Goal: Information Seeking & Learning: Understand process/instructions

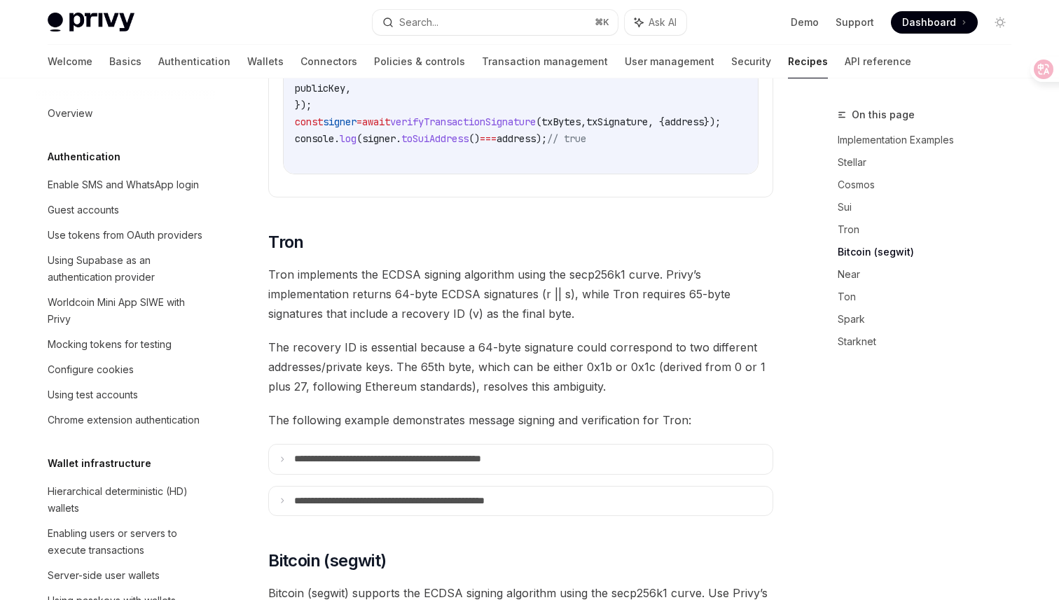
scroll to position [328, 0]
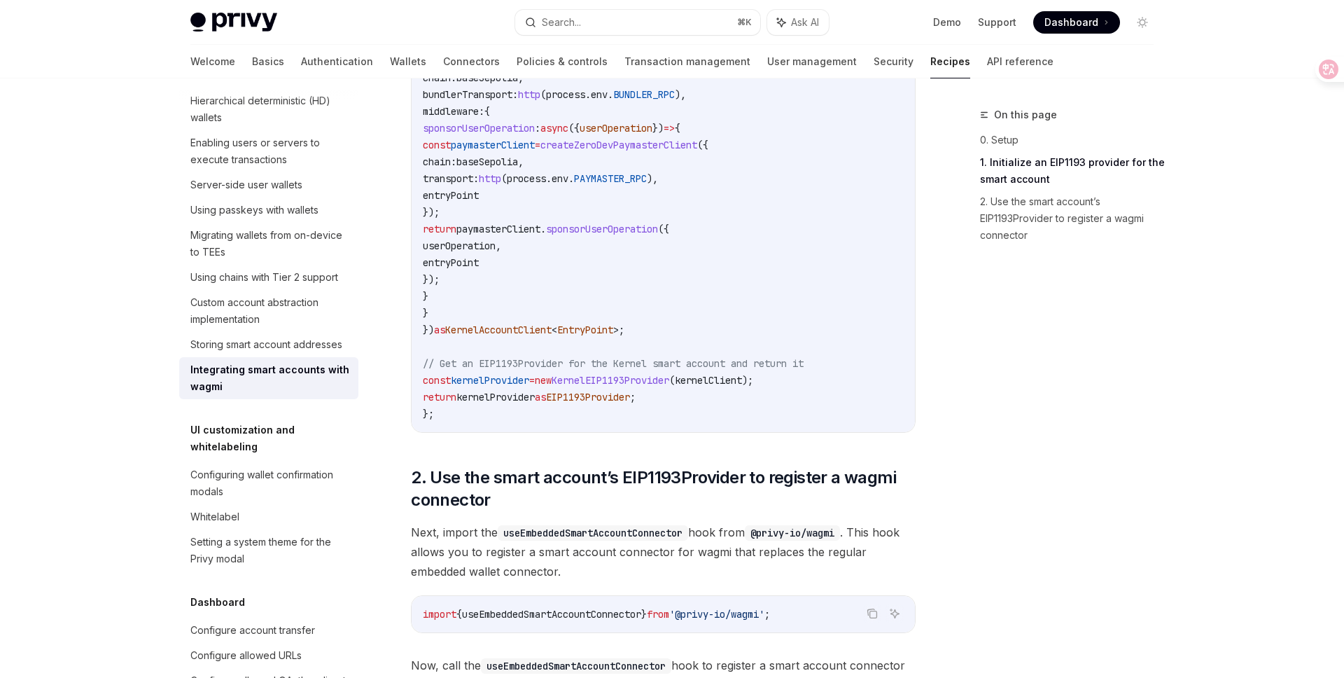
scroll to position [1486, 0]
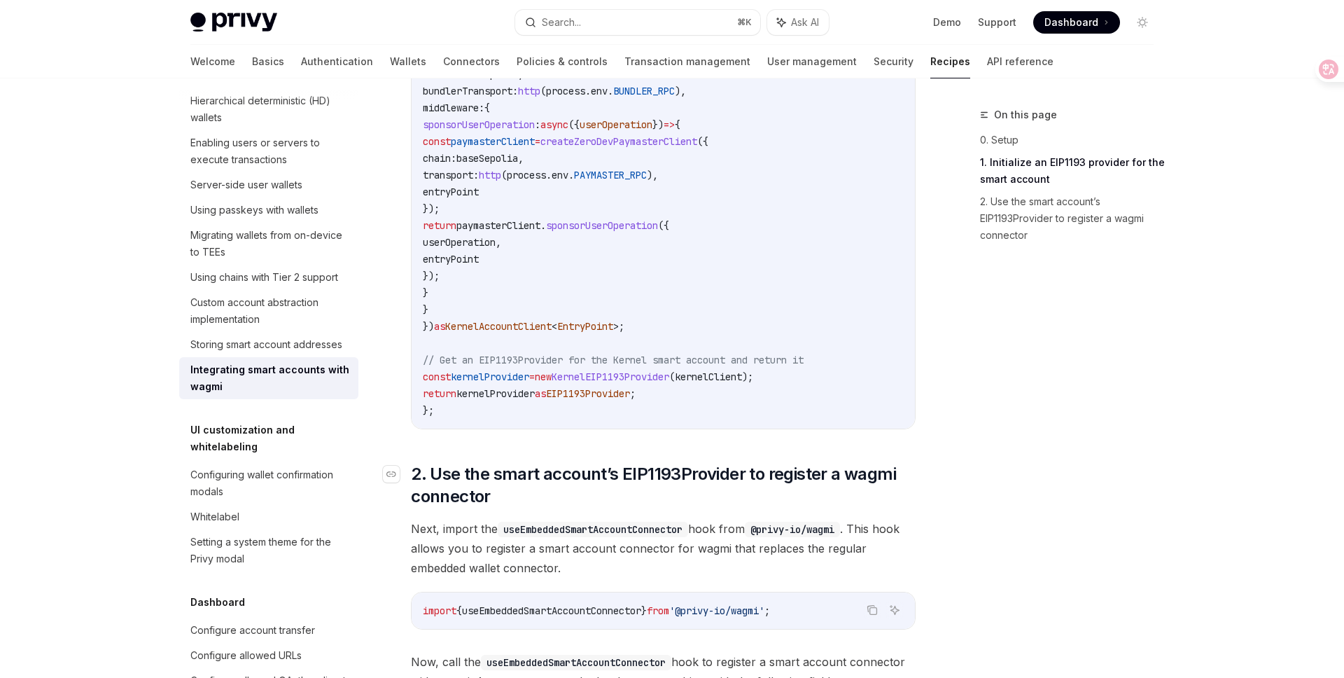
click at [724, 486] on span "2. Use the smart account’s EIP1193Provider to register a wagmi connector" at bounding box center [663, 485] width 505 height 45
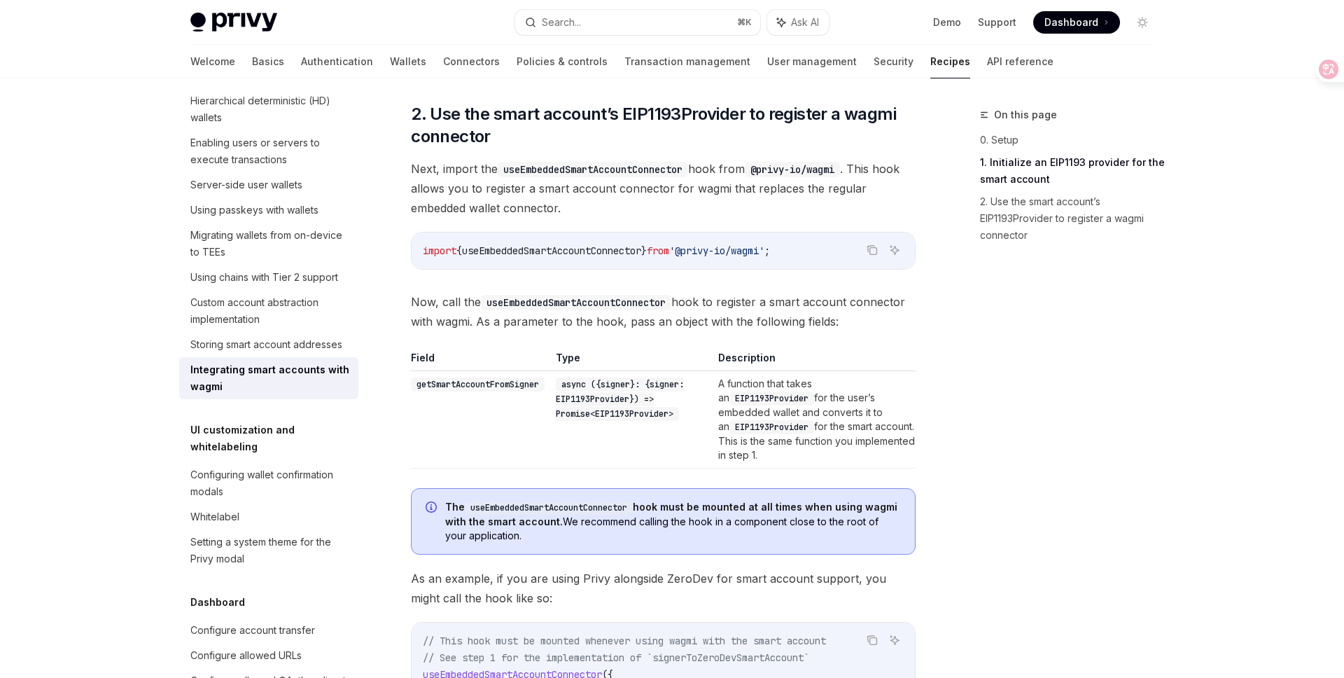
scroll to position [1848, 0]
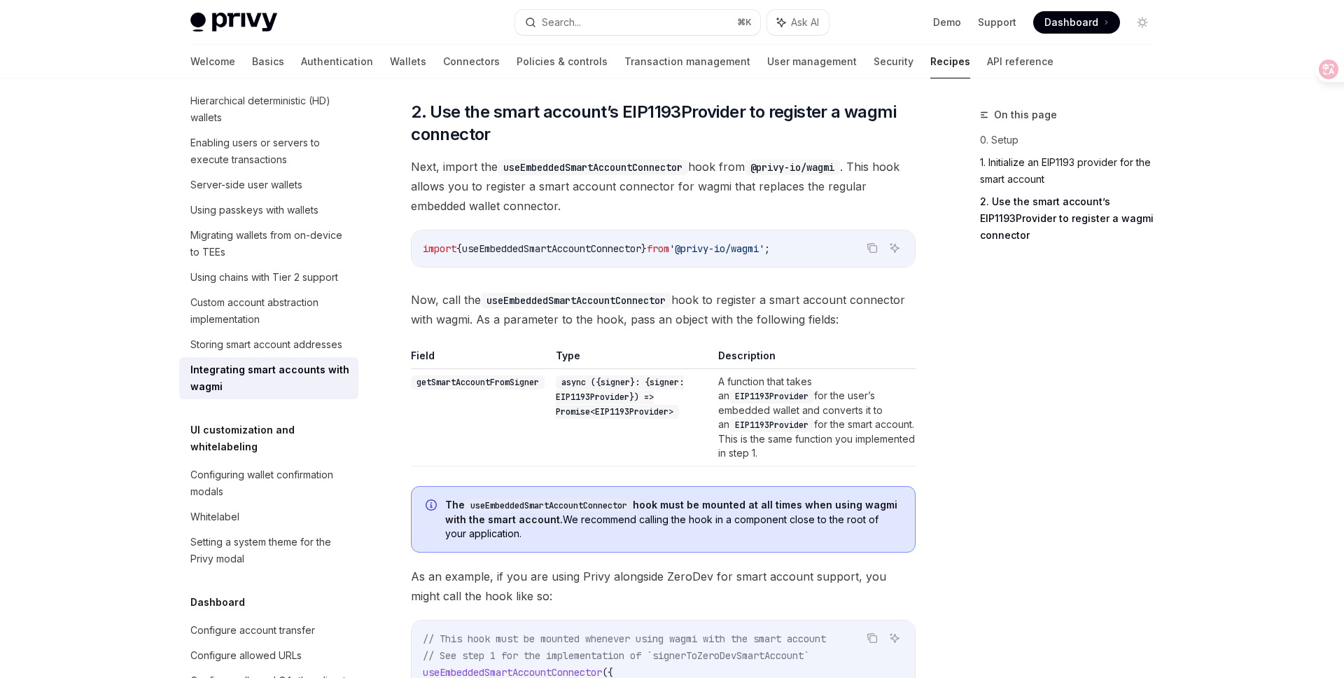
click at [1009, 174] on link "1. Initialize an EIP1193 provider for the smart account" at bounding box center [1072, 170] width 185 height 39
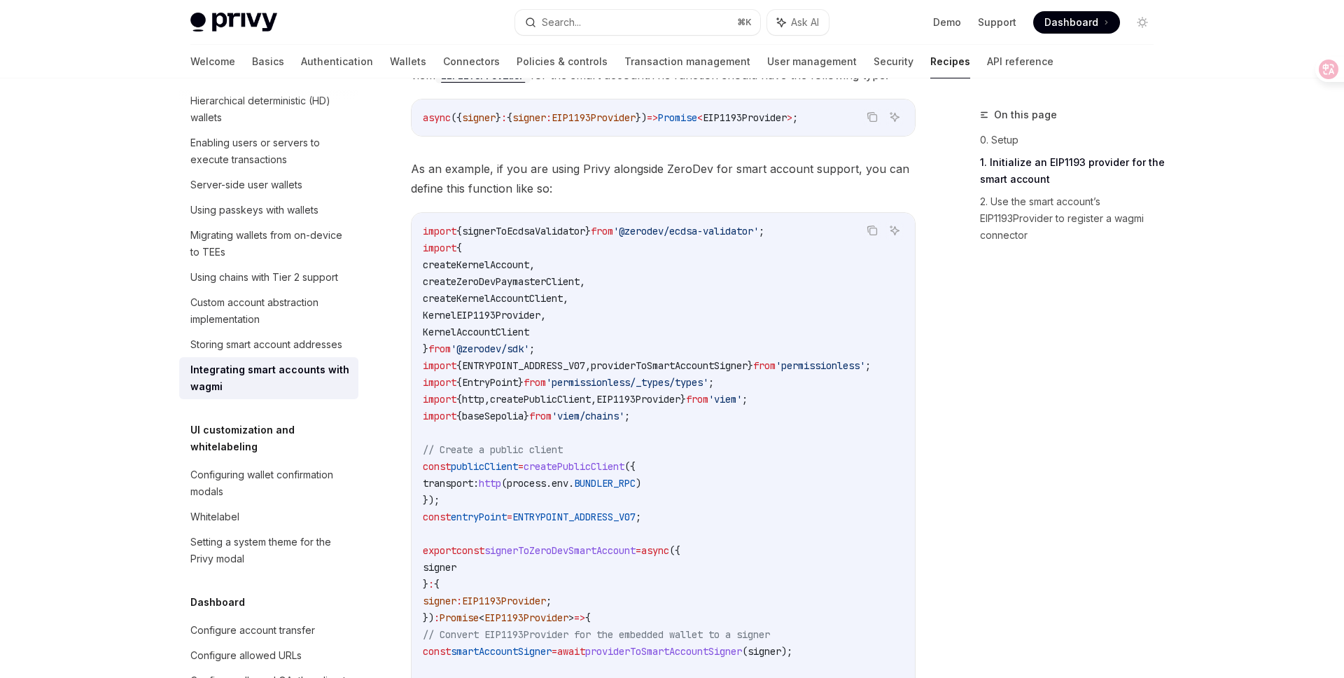
scroll to position [570, 0]
click at [1111, 383] on div "On this page 0. Setup 1. Initialize an EIP1193 provider for the smart account 2…" at bounding box center [1058, 391] width 213 height 571
click at [1017, 397] on div "On this page 0. Setup 1. Initialize an EIP1193 provider for the smart account 2…" at bounding box center [1058, 391] width 213 height 571
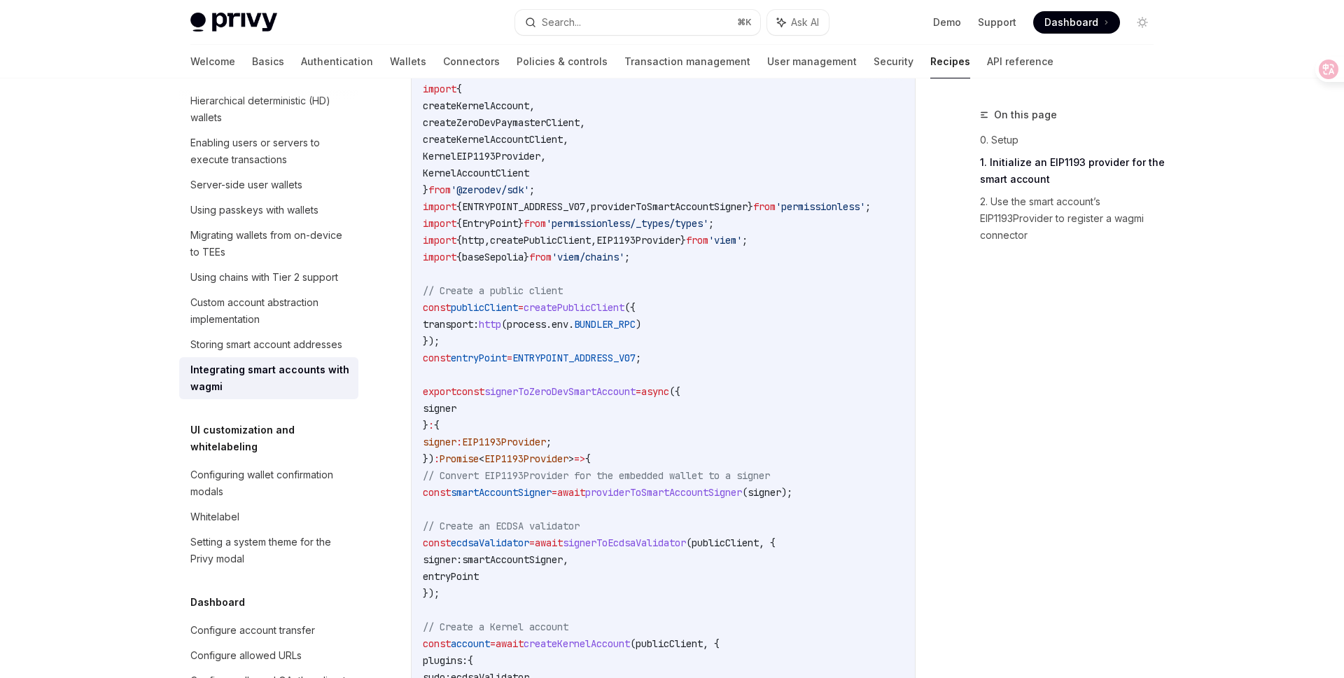
scroll to position [736, 0]
click at [443, 46] on link "Connectors" at bounding box center [471, 62] width 57 height 34
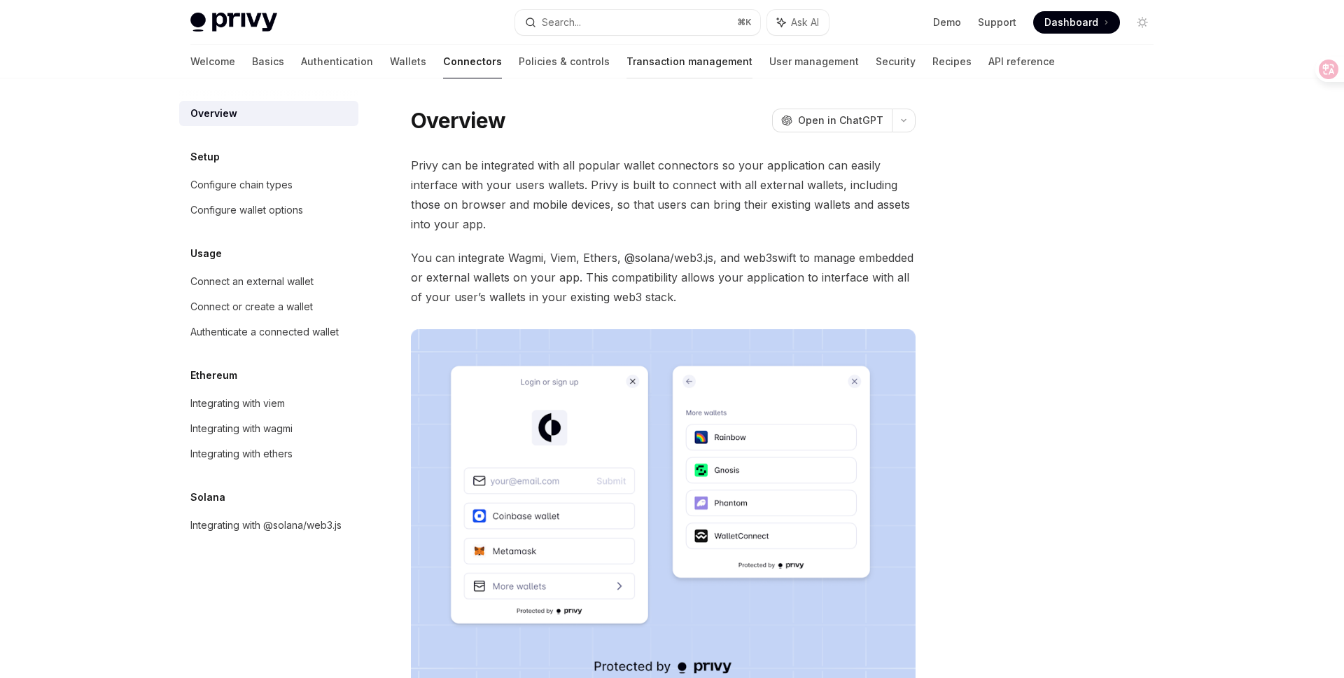
click at [627, 71] on link "Transaction management" at bounding box center [690, 62] width 126 height 34
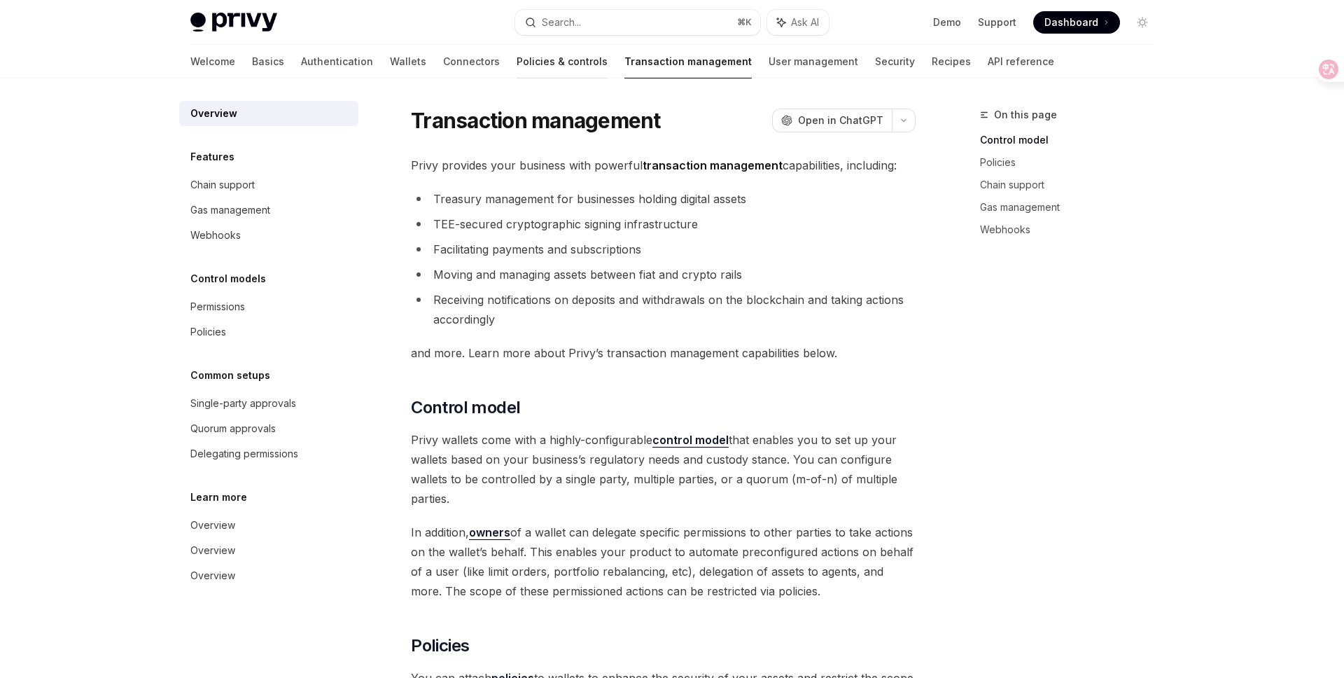
click at [517, 60] on link "Policies & controls" at bounding box center [562, 62] width 91 height 34
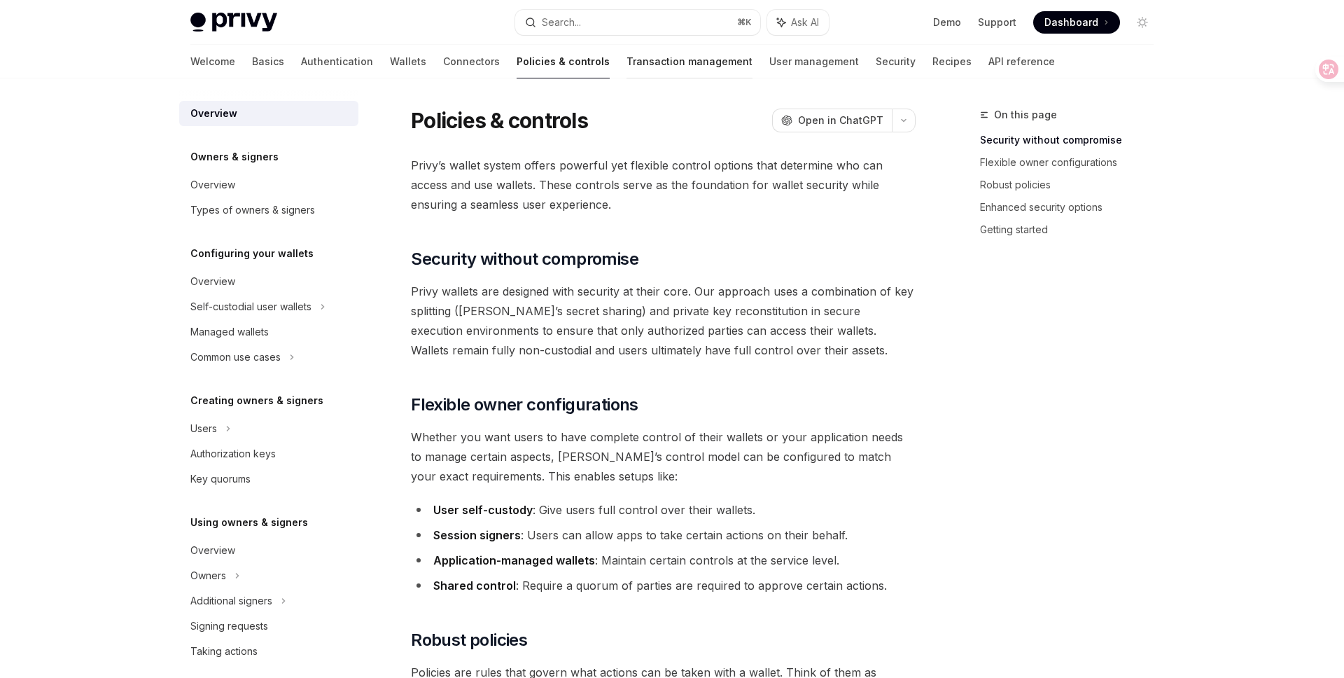
click at [627, 60] on link "Transaction management" at bounding box center [690, 62] width 126 height 34
click at [769, 67] on link "User management" at bounding box center [814, 62] width 90 height 34
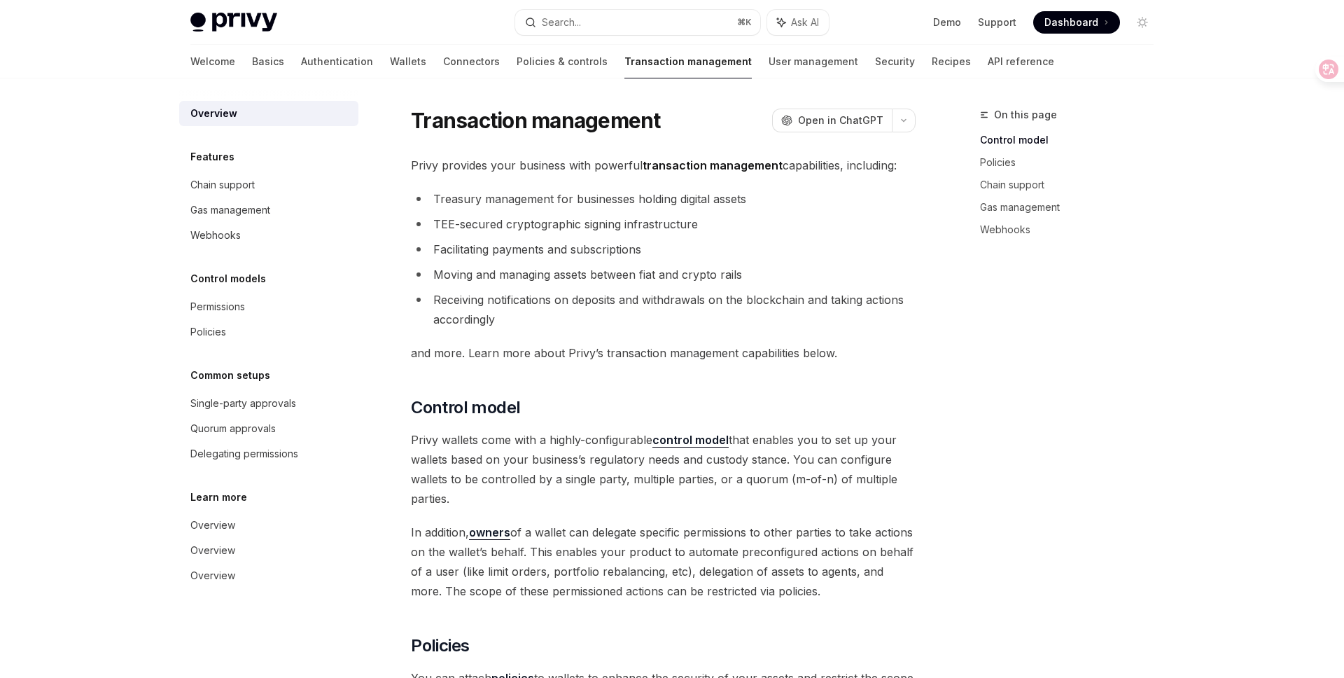
click at [625, 67] on link "Transaction management" at bounding box center [688, 62] width 127 height 34
type textarea "*"
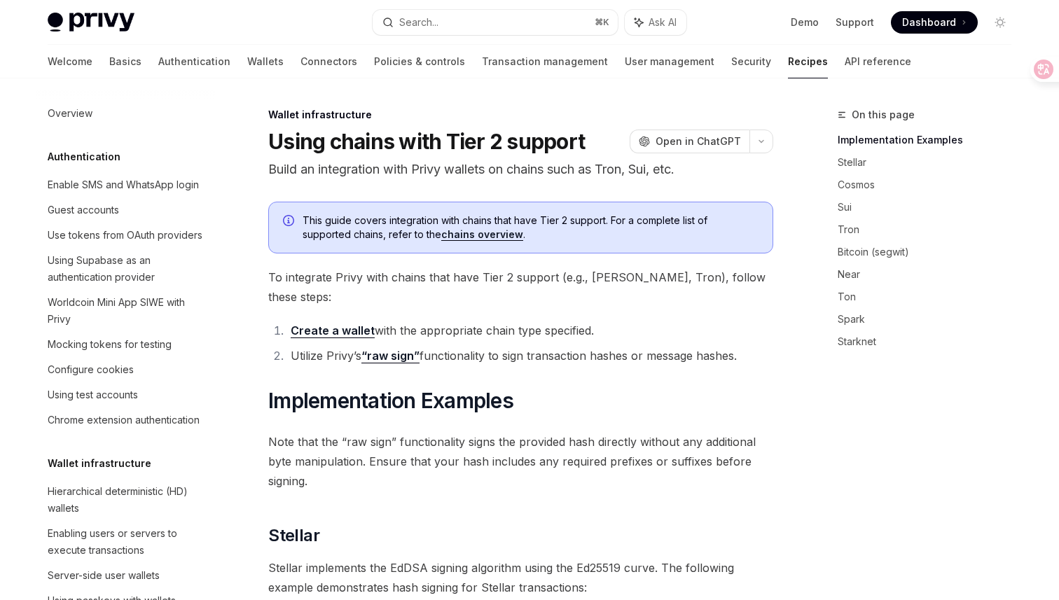
scroll to position [328, 0]
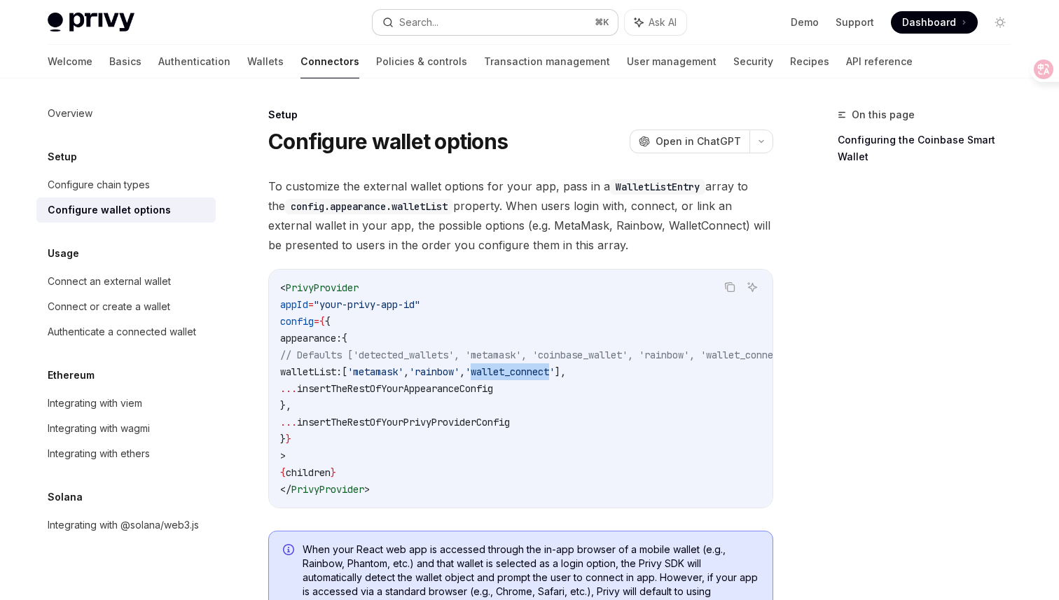
click at [443, 25] on button "Search... ⌘ K" at bounding box center [494, 22] width 245 height 25
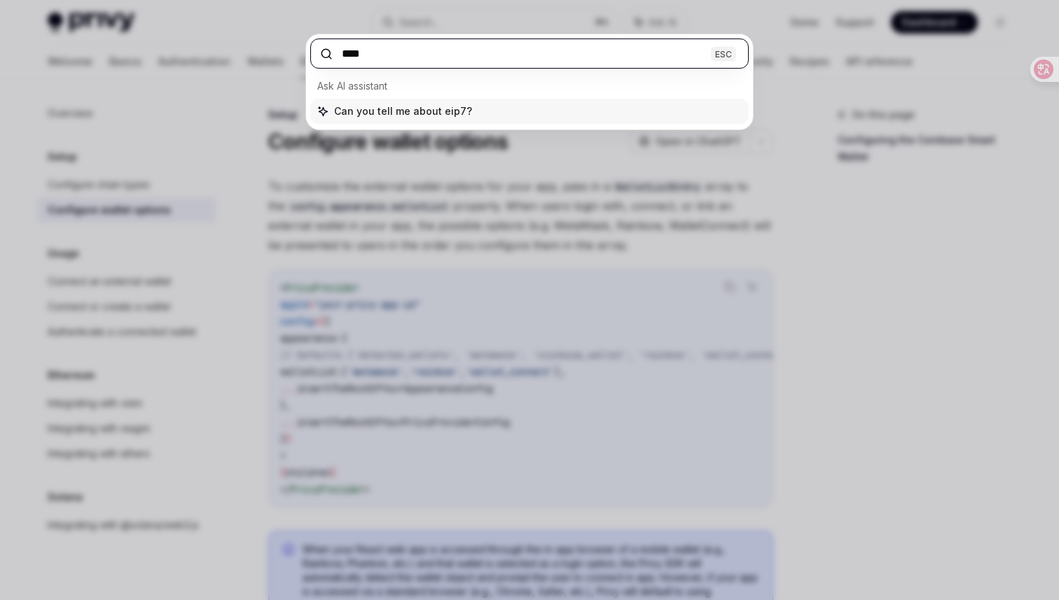
type input "*****"
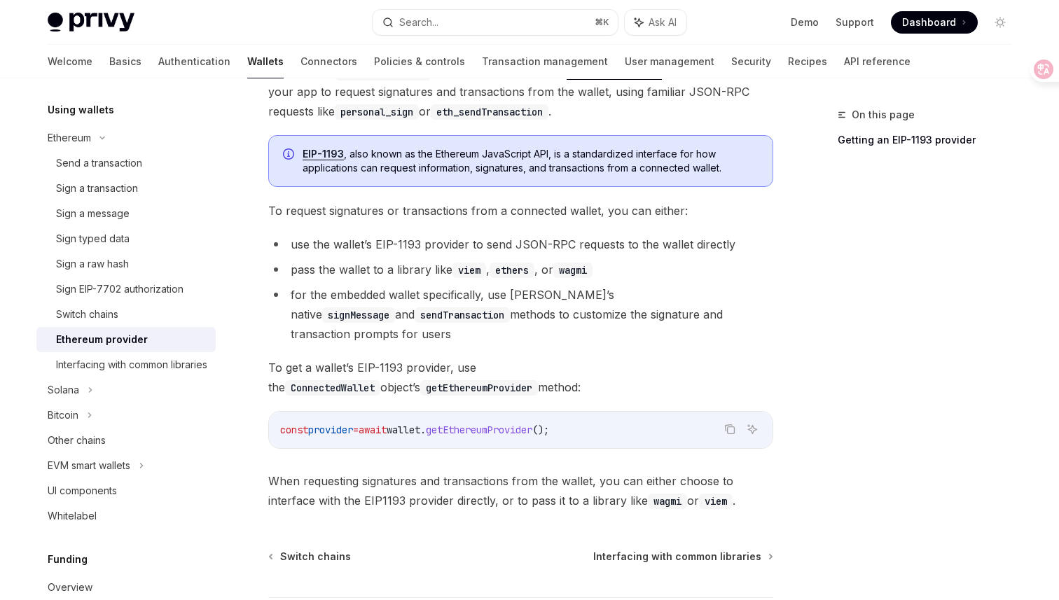
scroll to position [148, 0]
click at [134, 453] on link "Other chains" at bounding box center [125, 440] width 179 height 25
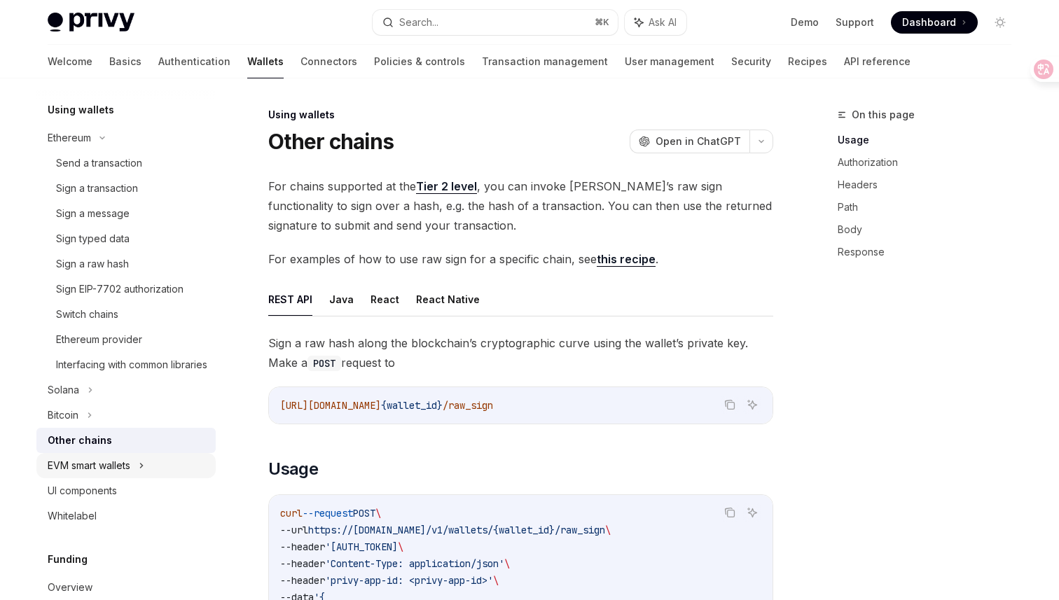
click at [134, 478] on div "EVM smart wallets" at bounding box center [125, 465] width 179 height 25
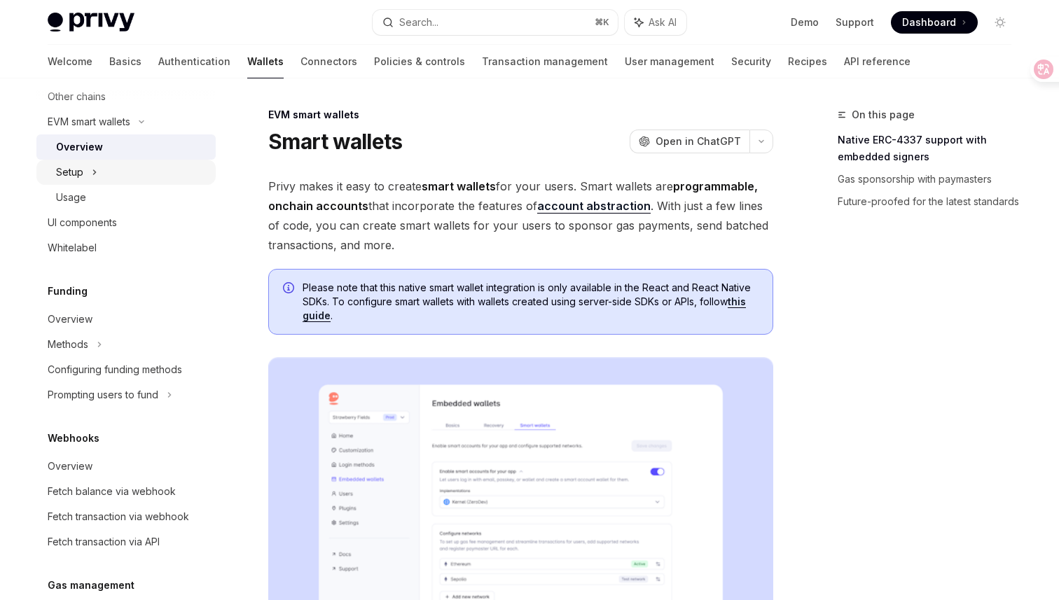
scroll to position [677, 0]
click at [106, 187] on div "Setup" at bounding box center [125, 174] width 179 height 25
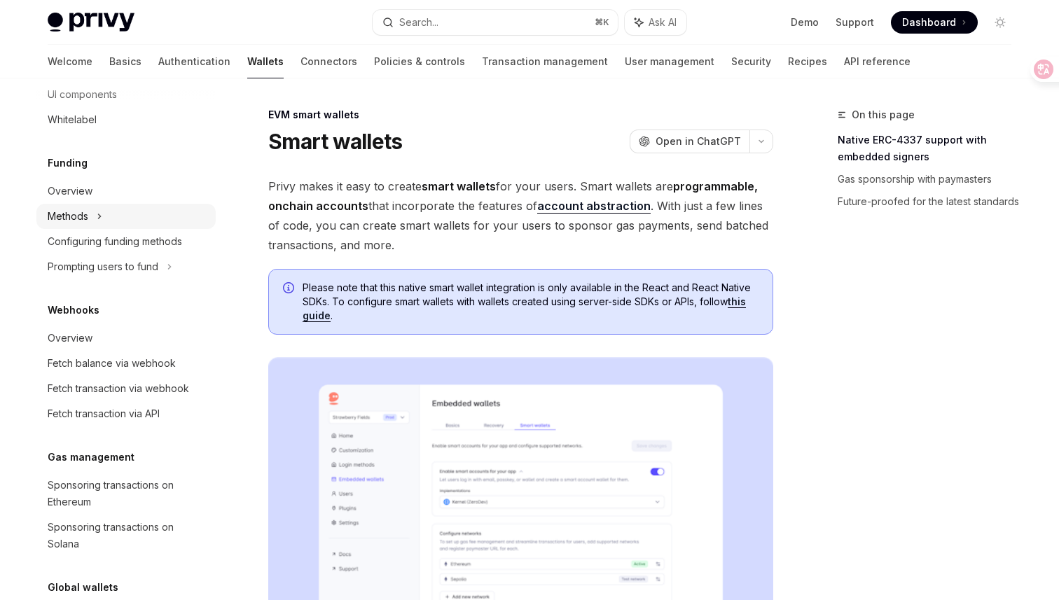
type textarea "*"
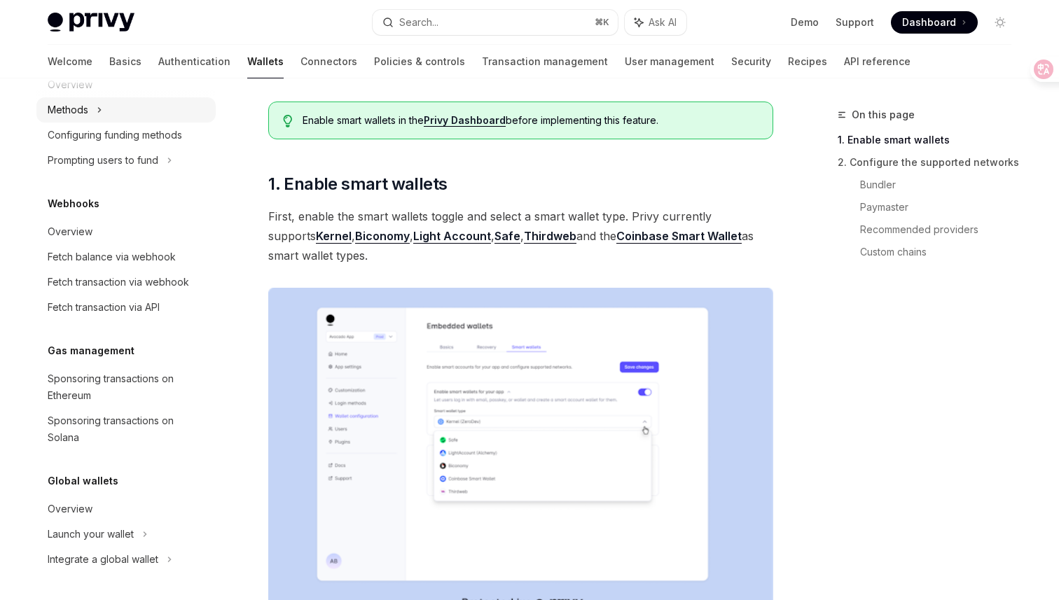
scroll to position [112, 0]
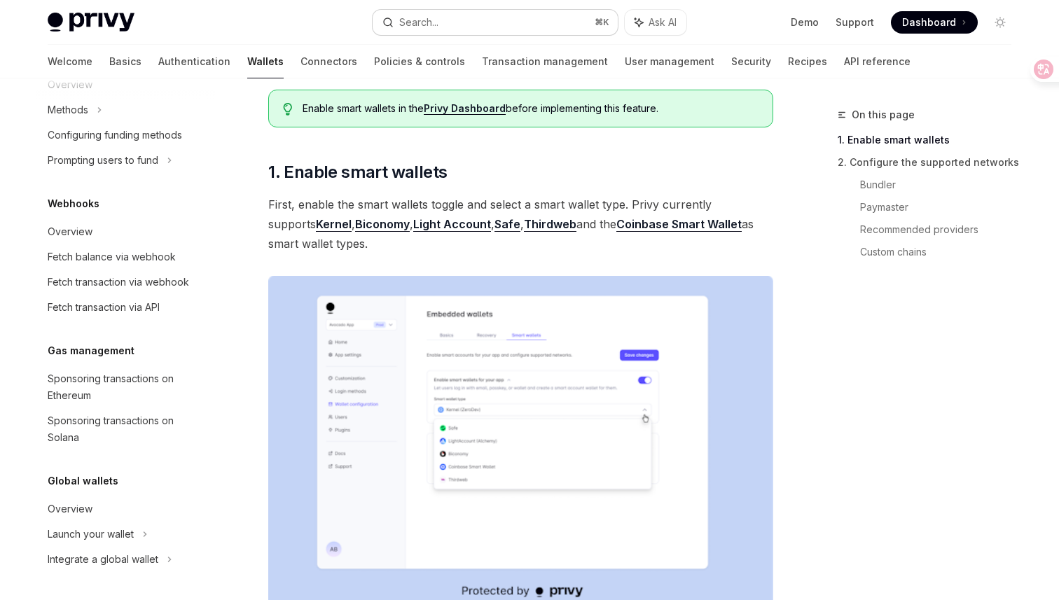
click at [441, 30] on button "Search... ⌘ K" at bounding box center [494, 22] width 245 height 25
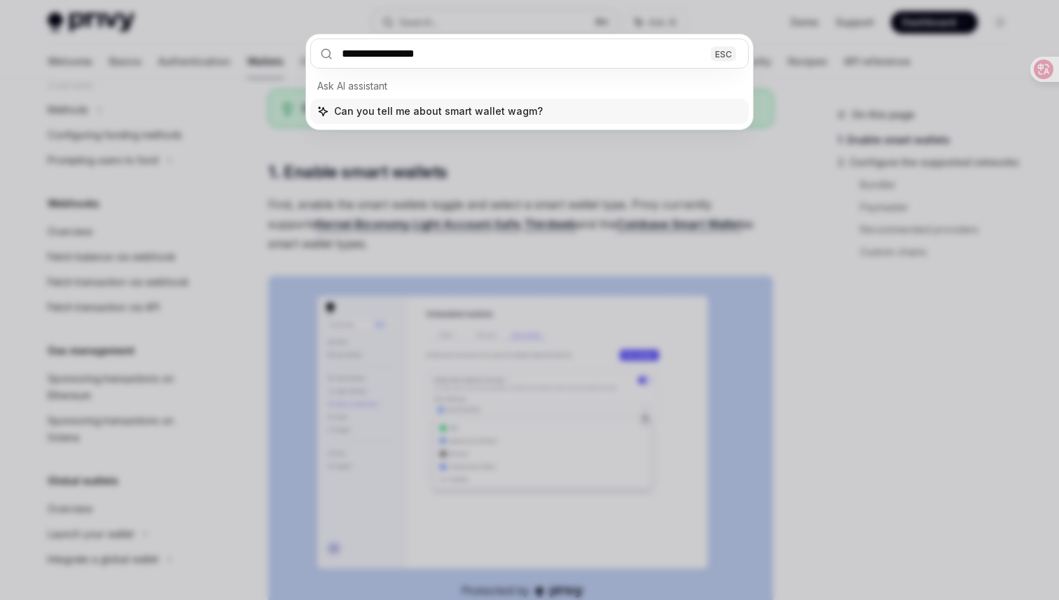
type input "**********"
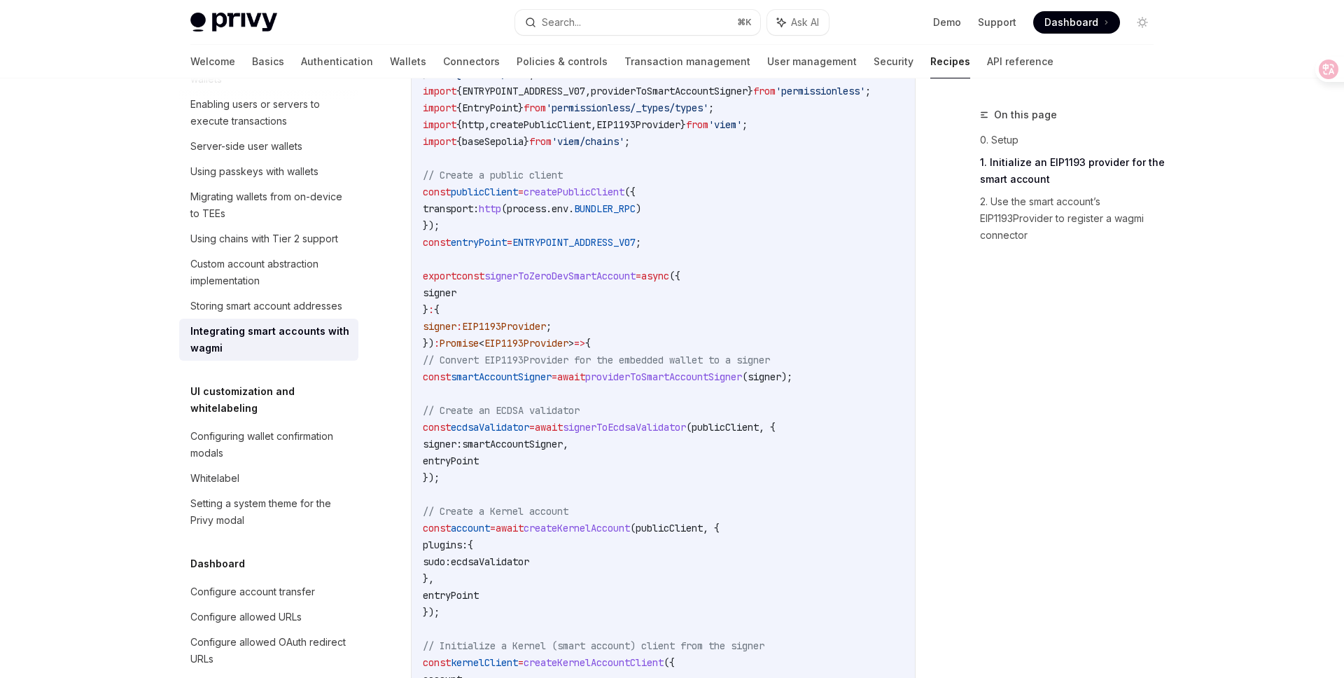
scroll to position [849, 0]
click at [615, 239] on span "ENTRYPOINT_ADDRESS_V07" at bounding box center [574, 241] width 123 height 13
copy span "ENTRYPOINT_ADDRESS_V07"
type textarea "*"
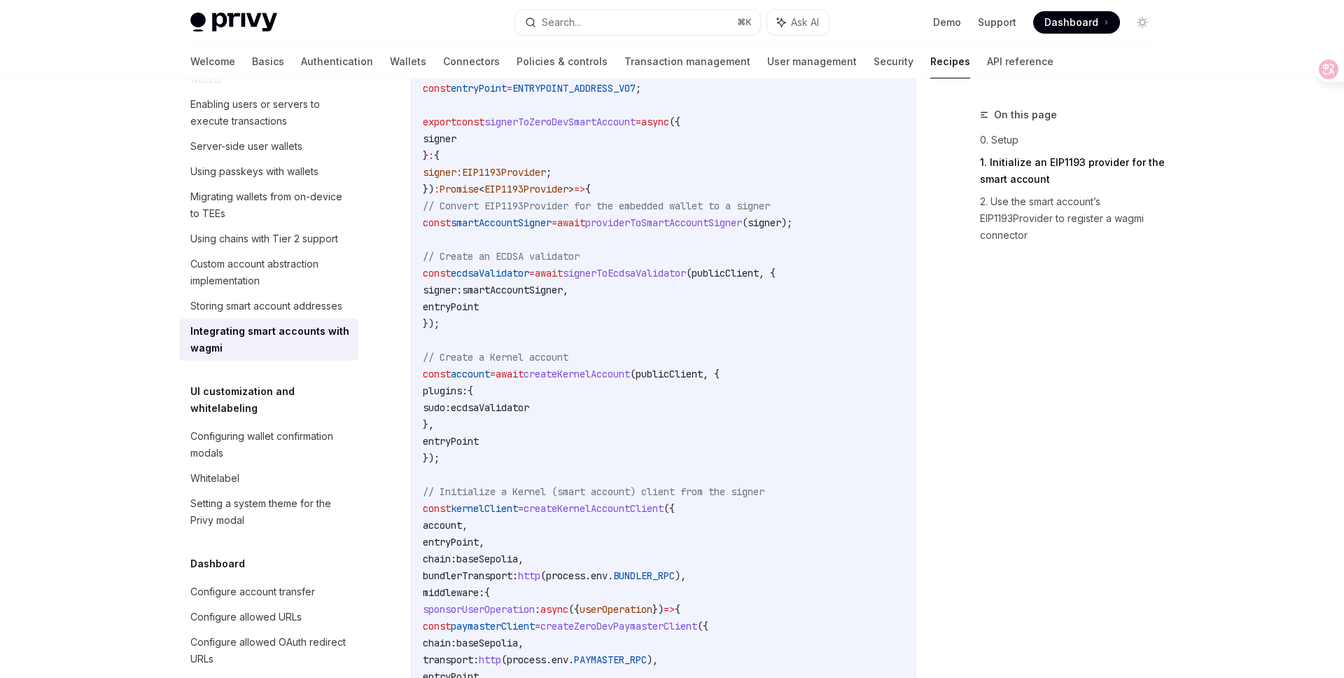
scroll to position [994, 0]
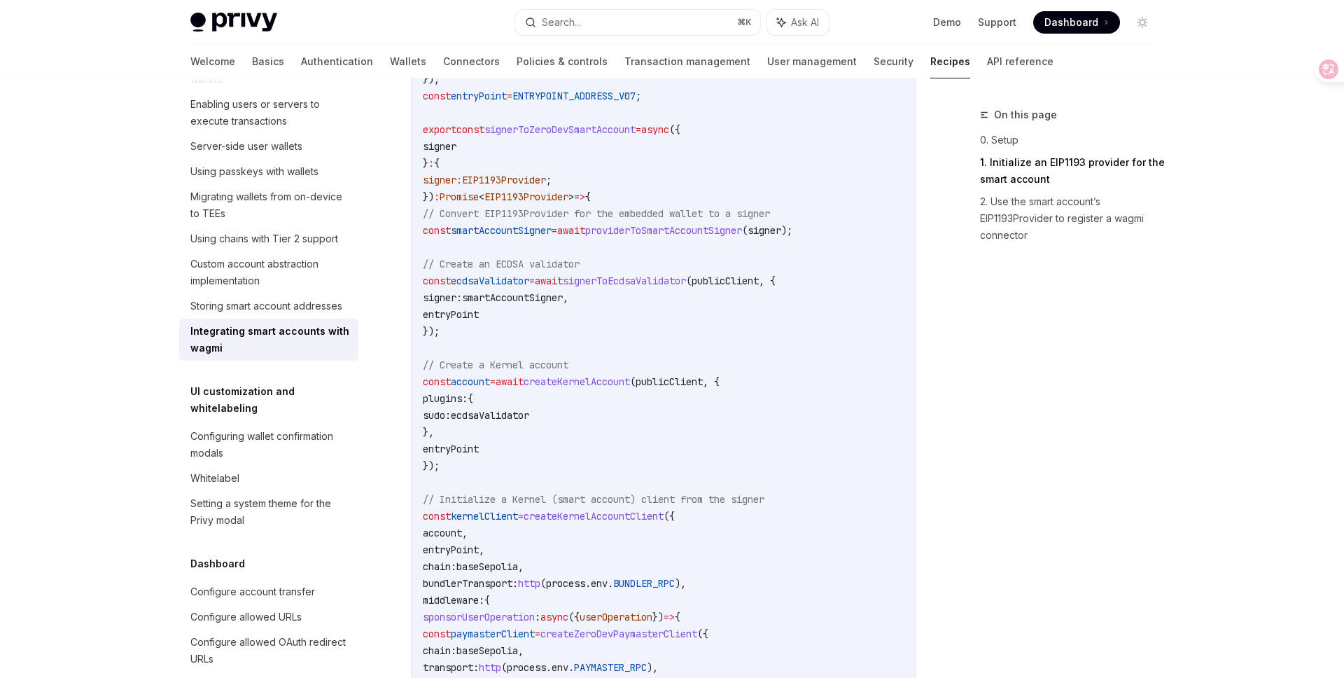
click at [542, 231] on span "smartAccountSigner" at bounding box center [501, 230] width 101 height 13
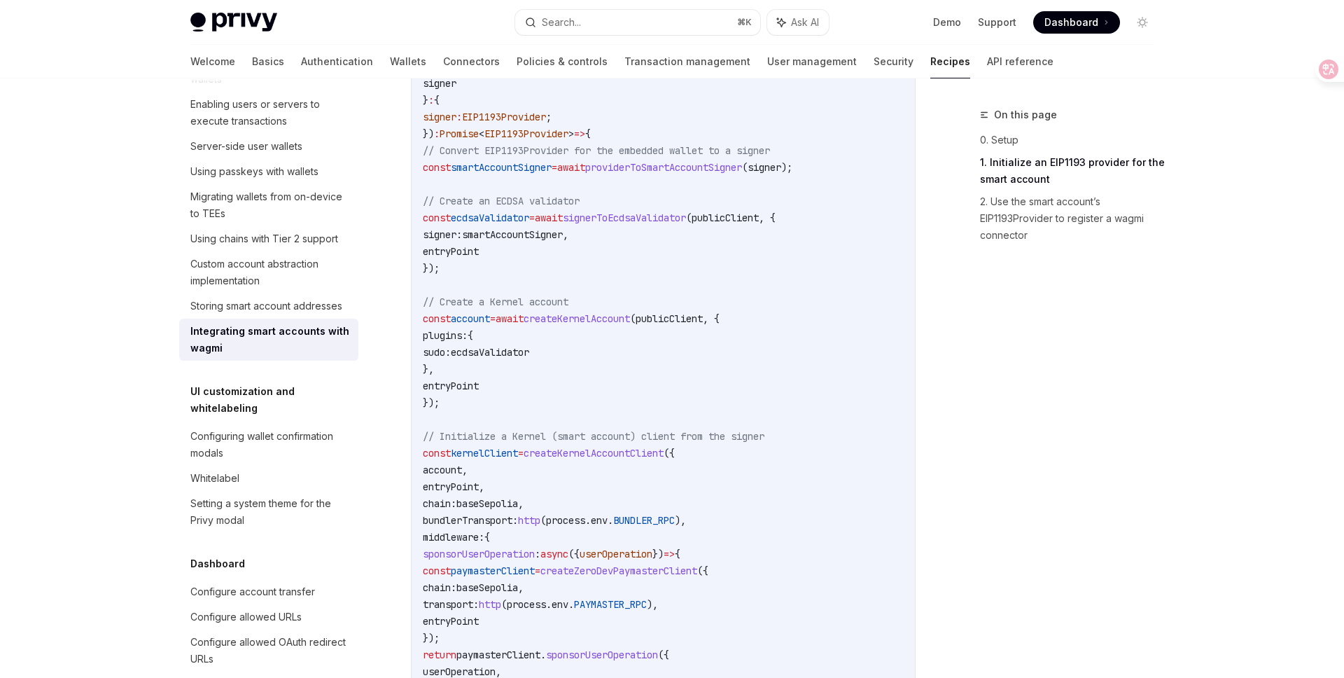
scroll to position [1059, 0]
click at [529, 167] on span "smartAccountSigner" at bounding box center [501, 166] width 101 height 13
click at [822, 254] on code "import { signerToEcdsaValidator } from '@zerodev/ecdsa-validator' ; import { cr…" at bounding box center [664, 291] width 482 height 1109
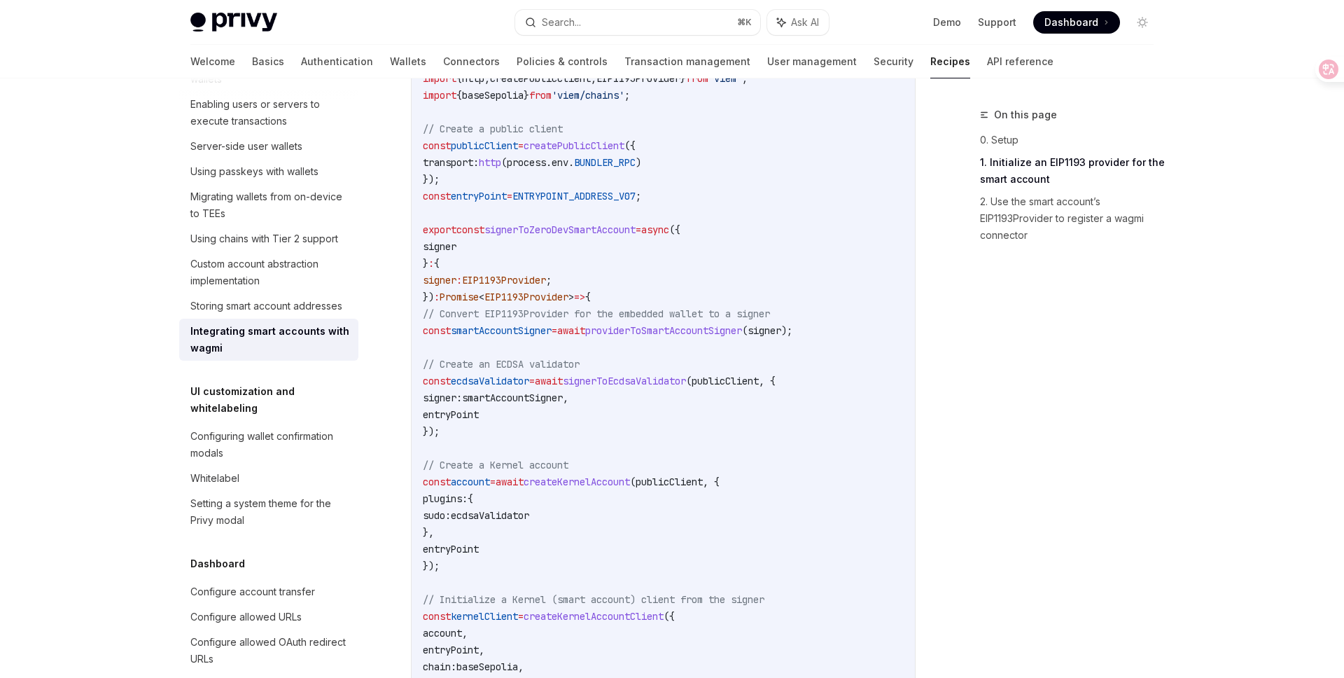
scroll to position [867, 0]
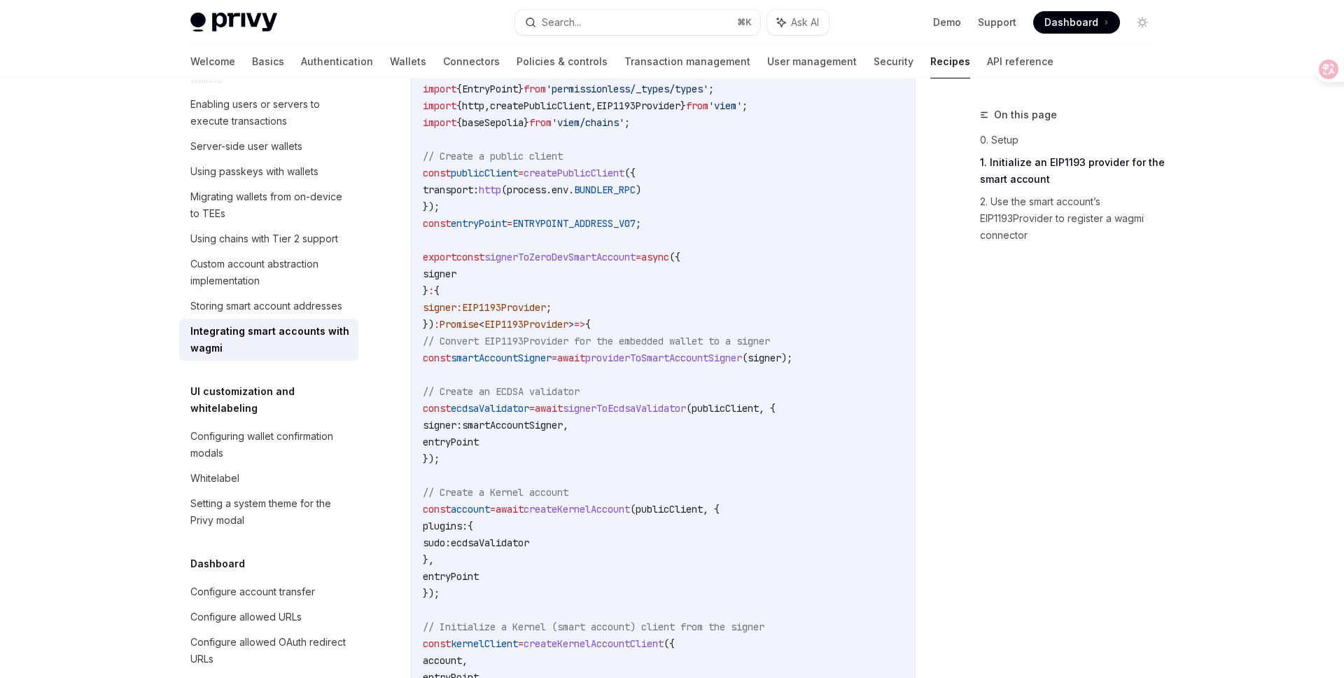
click at [715, 359] on span "providerToSmartAccountSigner" at bounding box center [663, 357] width 157 height 13
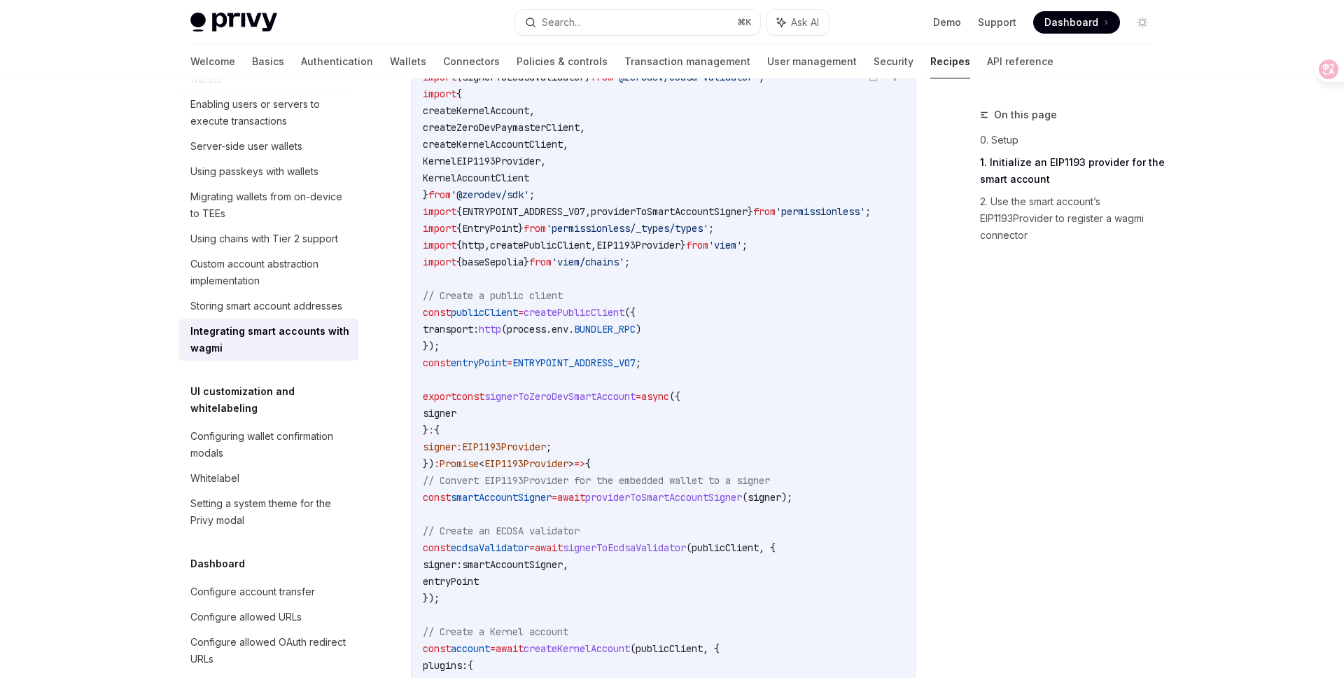
scroll to position [731, 0]
click at [696, 500] on code "import { signerToEcdsaValidator } from '@zerodev/ecdsa-validator' ; import { cr…" at bounding box center [664, 619] width 482 height 1109
click at [713, 496] on span "providerToSmartAccountSigner" at bounding box center [663, 493] width 157 height 13
click at [539, 491] on span "smartAccountSigner" at bounding box center [501, 493] width 101 height 13
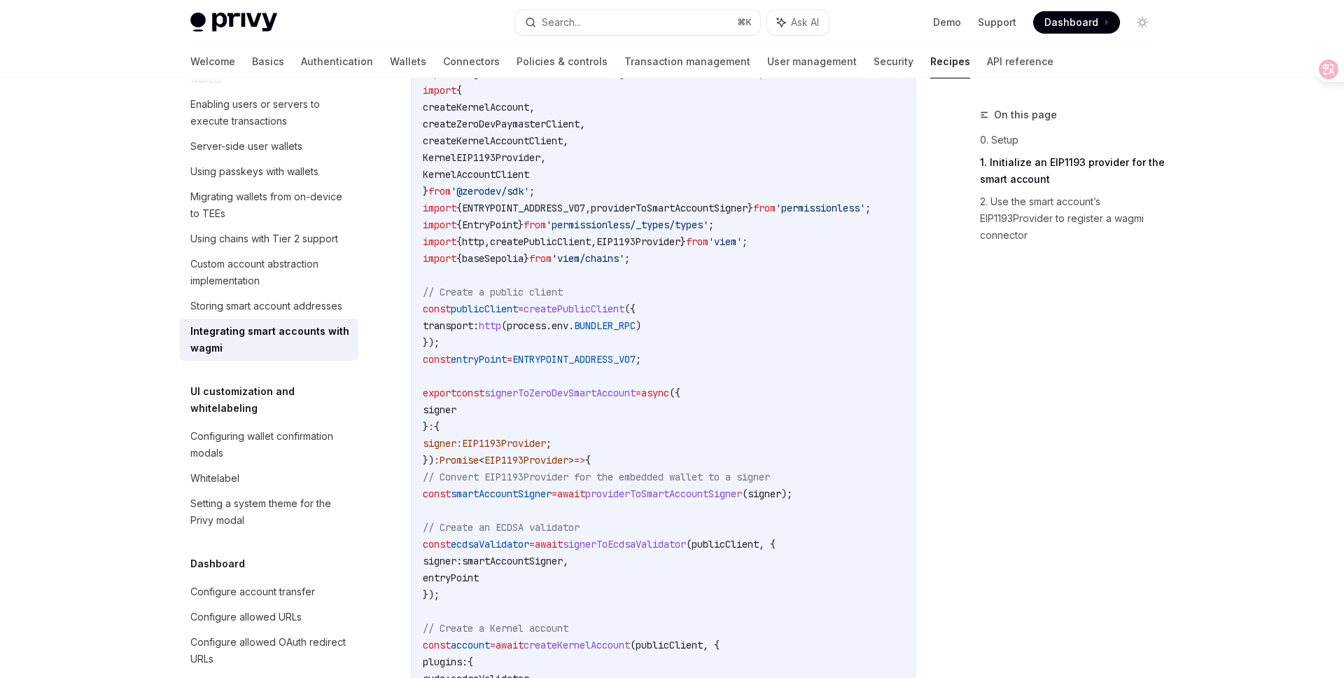
copy span "smartAccountSigner"
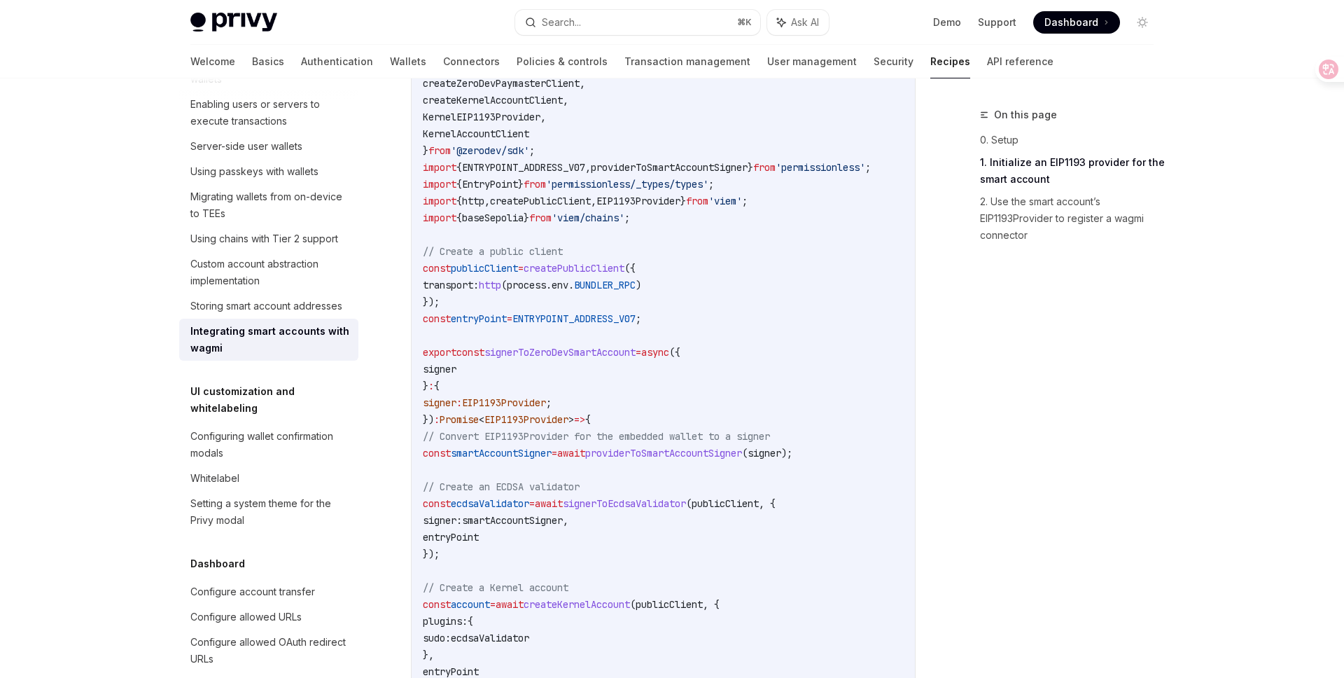
scroll to position [800, 0]
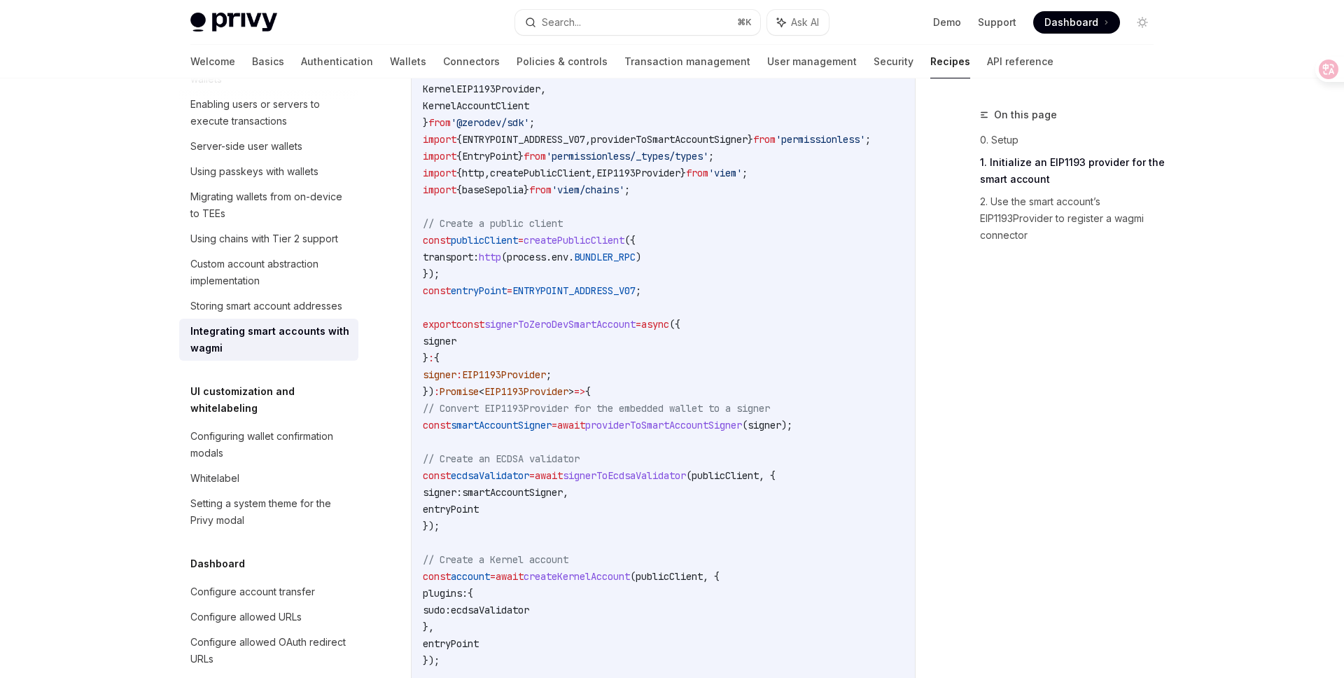
click at [684, 452] on code "import { signerToEcdsaValidator } from '@zerodev/ecdsa-validator' ; import { cr…" at bounding box center [664, 550] width 482 height 1109
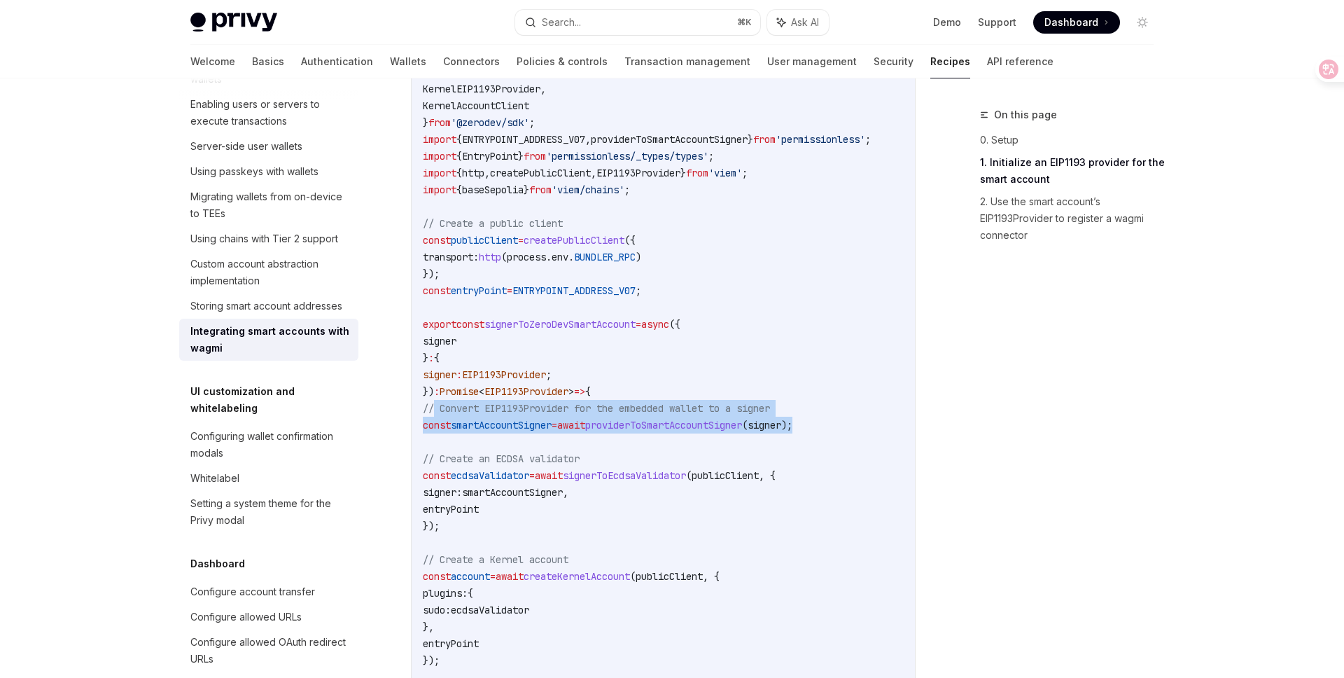
drag, startPoint x: 848, startPoint y: 425, endPoint x: 436, endPoint y: 412, distance: 411.9
click at [436, 412] on code "import { signerToEcdsaValidator } from '@zerodev/ecdsa-validator' ; import { cr…" at bounding box center [664, 550] width 482 height 1109
copy code "// Convert EIP1193Provider for the embedded wallet to a signer const smartAccou…"
click at [695, 423] on span "providerToSmartAccountSigner" at bounding box center [663, 425] width 157 height 13
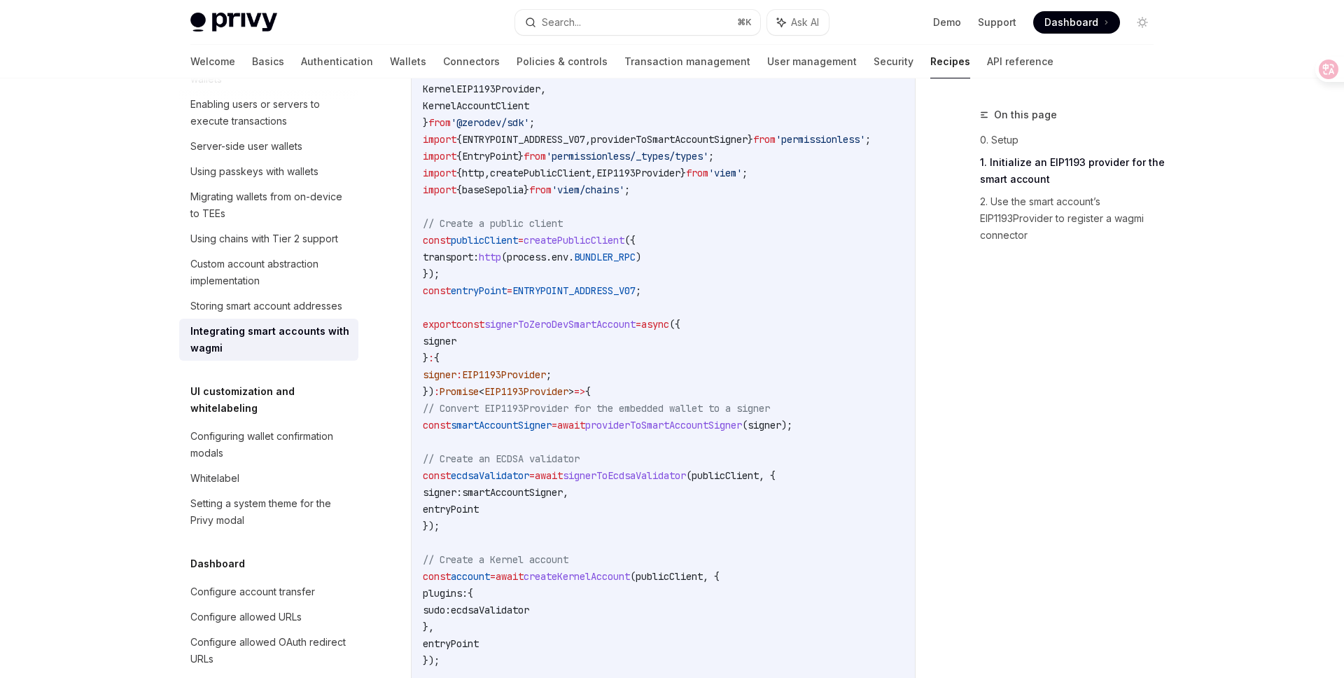
click at [695, 423] on span "providerToSmartAccountSigner" at bounding box center [663, 425] width 157 height 13
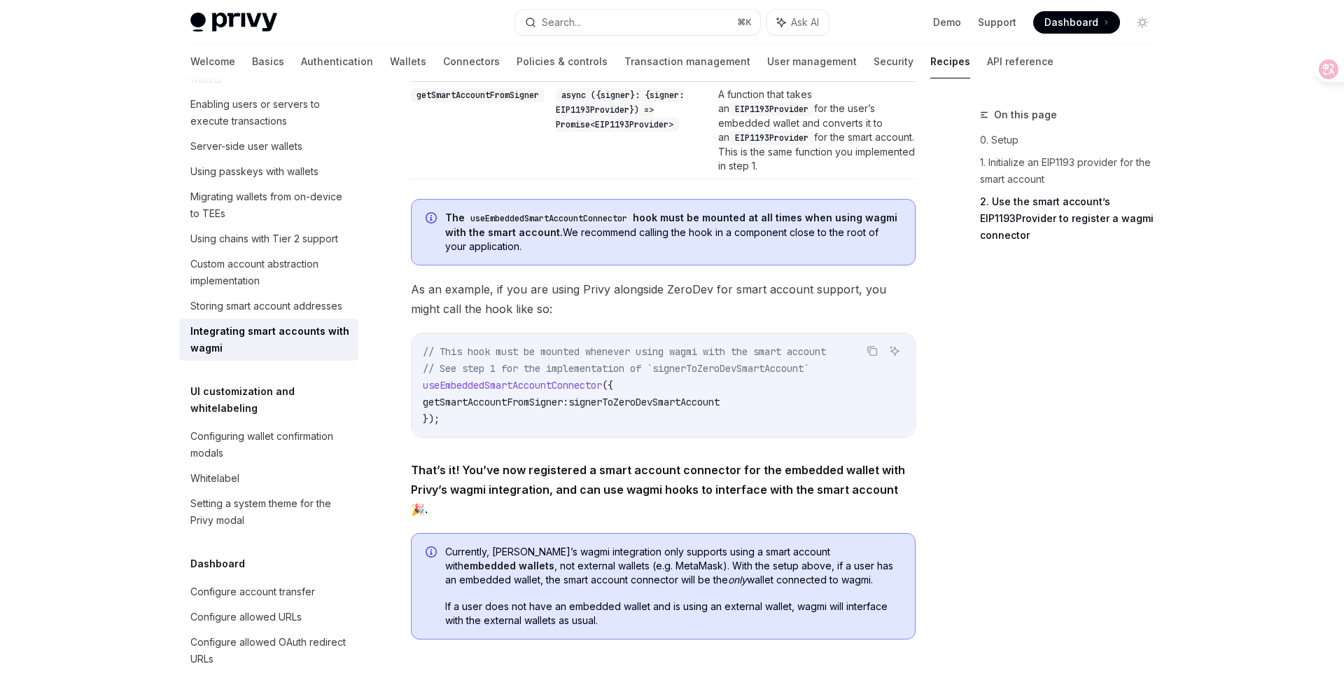
scroll to position [2224, 0]
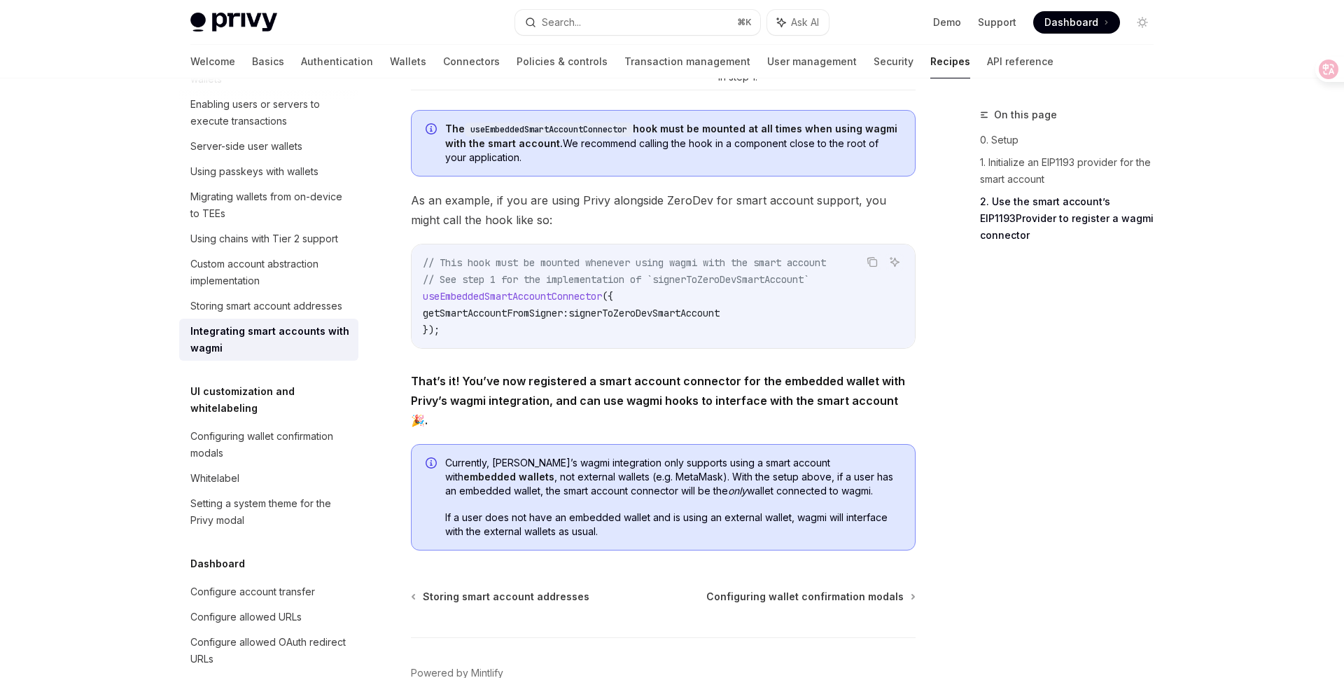
click at [560, 376] on span "That’s it! You’ve now registered a smart account connector for the embedded wal…" at bounding box center [663, 400] width 505 height 59
click at [552, 302] on span "useEmbeddedSmartAccountConnector" at bounding box center [512, 296] width 179 height 13
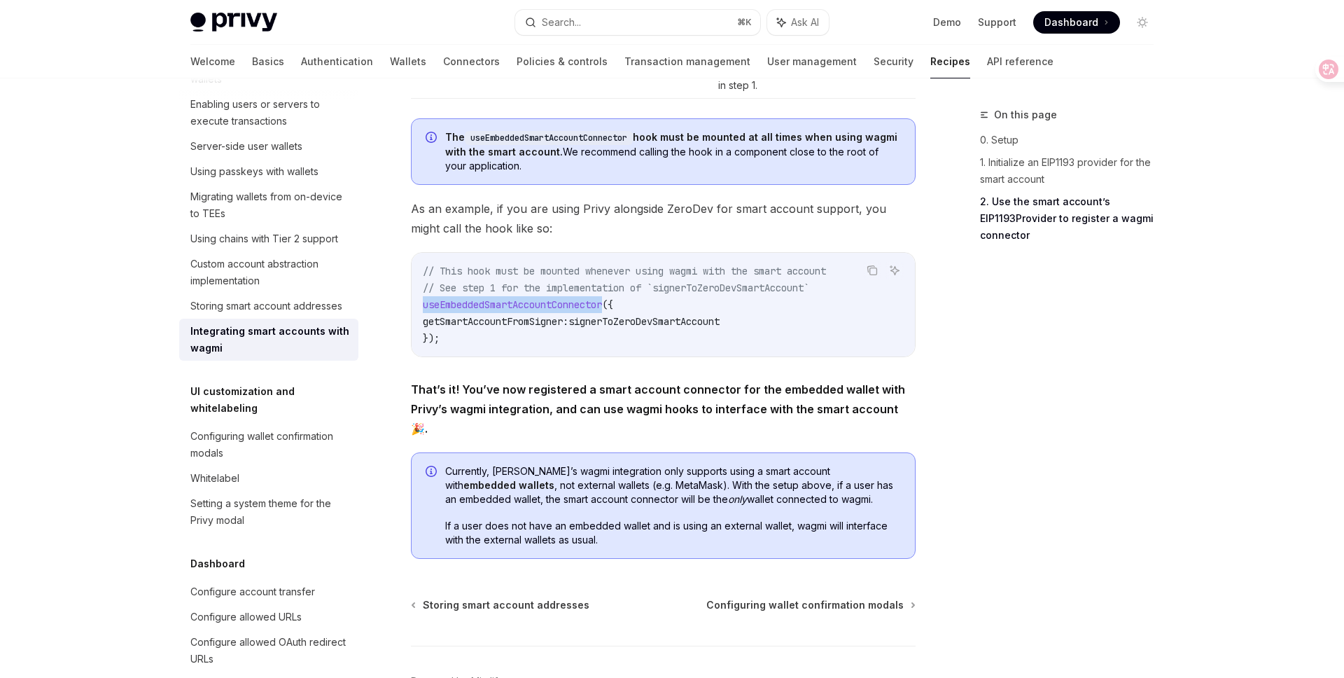
scroll to position [2212, 0]
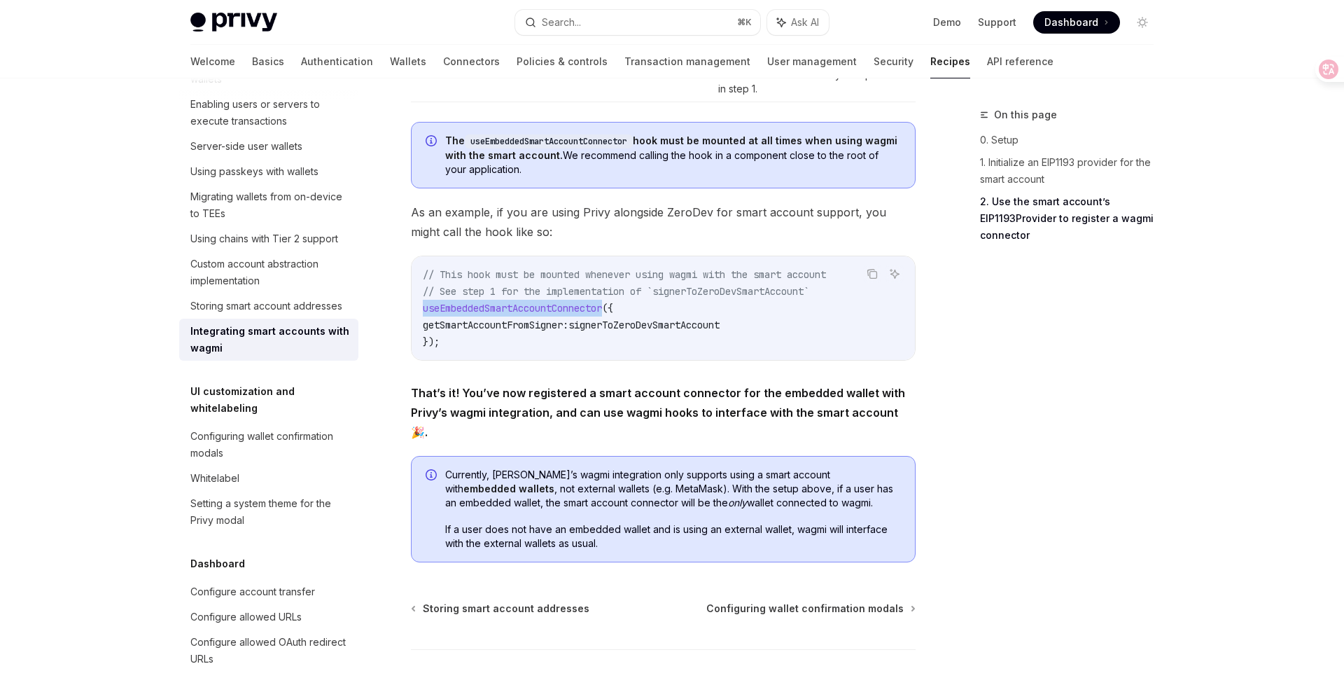
click at [543, 312] on span "useEmbeddedSmartAccountConnector" at bounding box center [512, 308] width 179 height 13
click at [637, 357] on div "// This hook must be mounted whenever using wagmi with the smart account // See…" at bounding box center [663, 308] width 503 height 104
click at [551, 305] on code "// This hook must be mounted whenever using wagmi with the smart account // See…" at bounding box center [663, 308] width 481 height 84
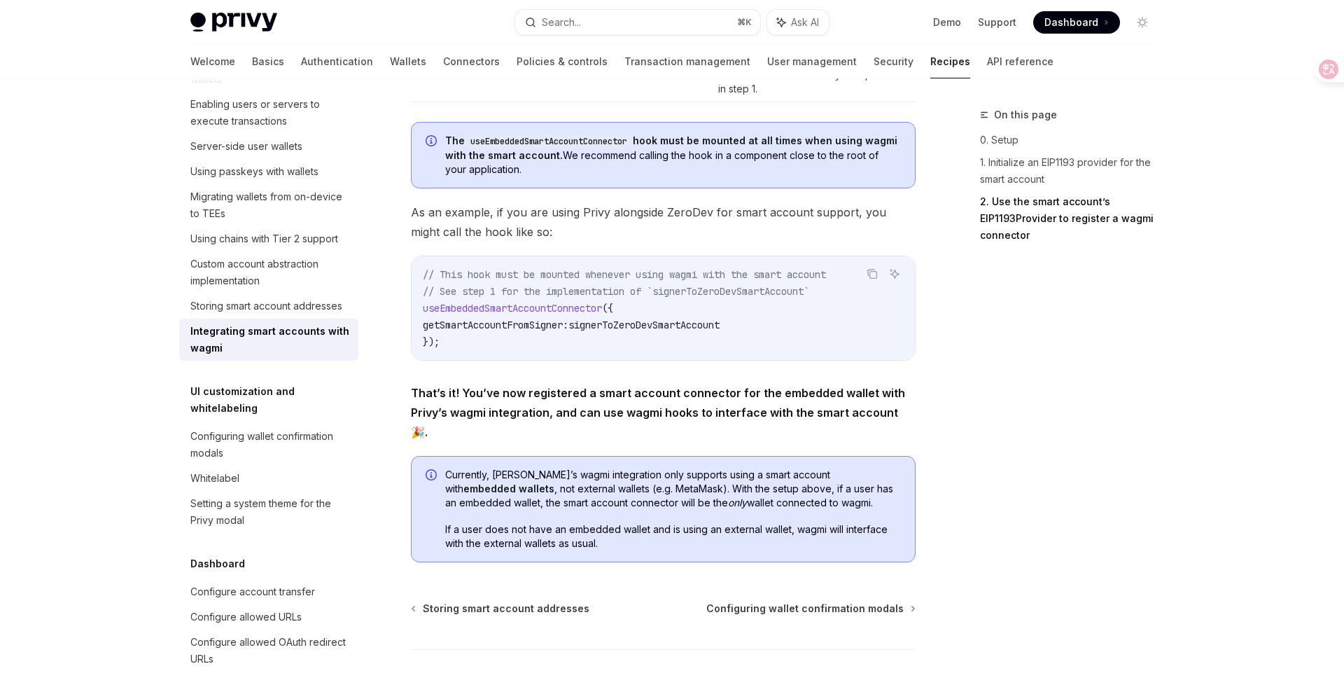
click at [551, 306] on code "// This hook must be mounted whenever using wagmi with the smart account // See…" at bounding box center [663, 308] width 481 height 84
click at [550, 321] on code "// This hook must be mounted whenever using wagmi with the smart account // See…" at bounding box center [663, 308] width 481 height 84
click at [552, 312] on span "useEmbeddedSmartAccountConnector" at bounding box center [512, 308] width 179 height 13
copy span "useEmbeddedSmartAccountConnector"
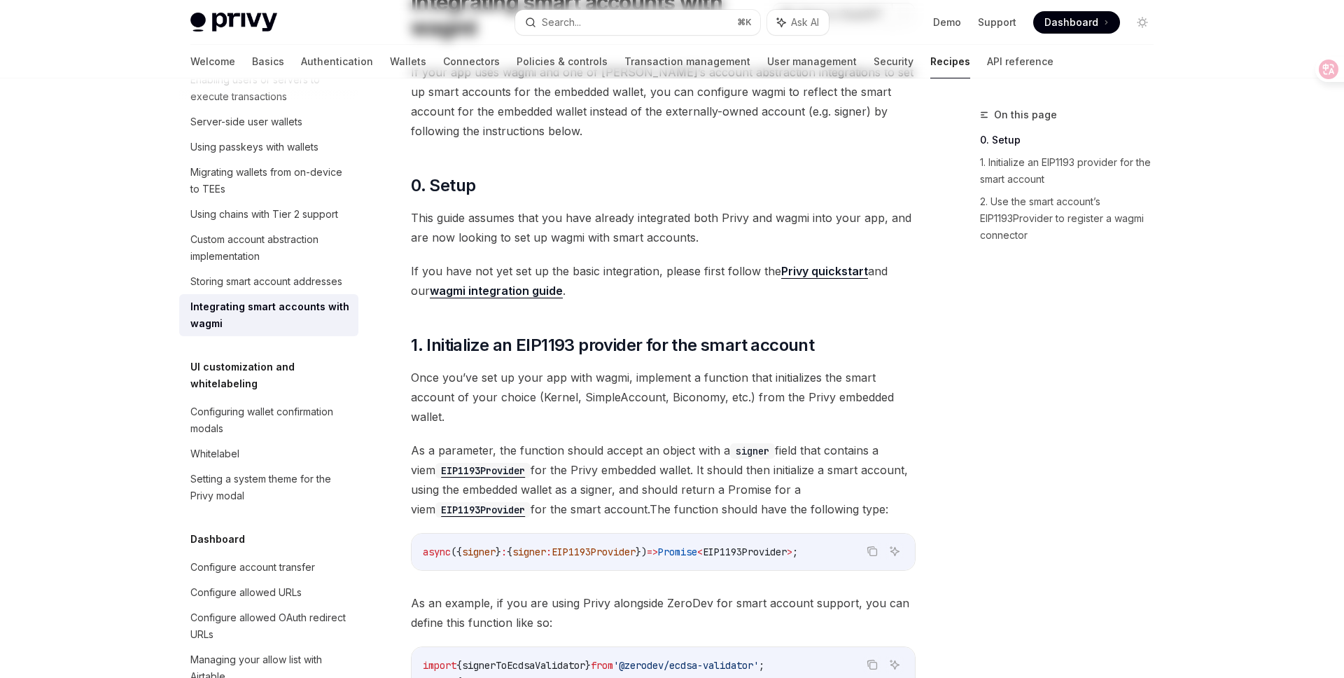
scroll to position [0, 0]
